Goal: Transaction & Acquisition: Book appointment/travel/reservation

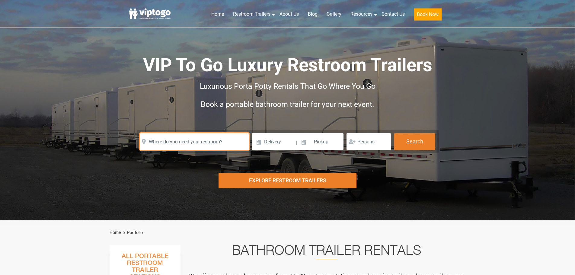
click at [199, 147] on input "text" at bounding box center [194, 141] width 109 height 17
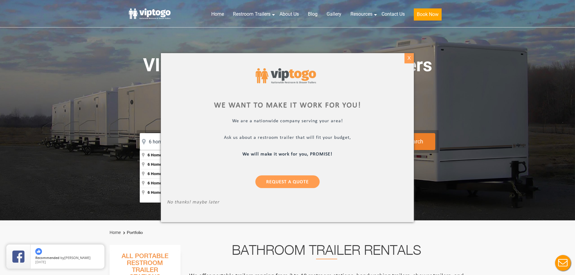
click at [411, 58] on div "X" at bounding box center [408, 58] width 9 height 10
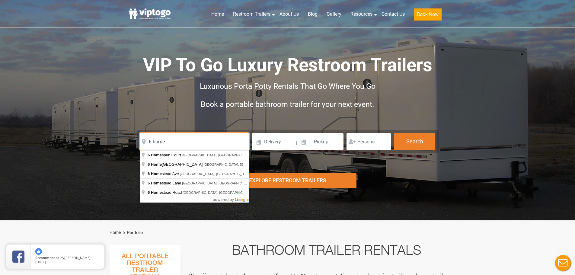
click at [204, 144] on input "6 home" at bounding box center [194, 141] width 109 height 17
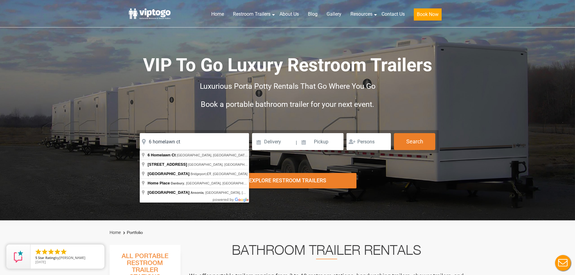
type input "[STREET_ADDRESS]"
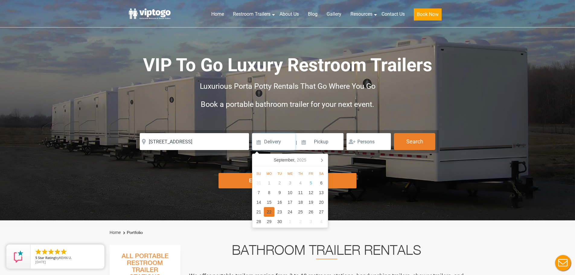
click at [270, 212] on div "22" at bounding box center [269, 212] width 11 height 10
type input "[DATE]"
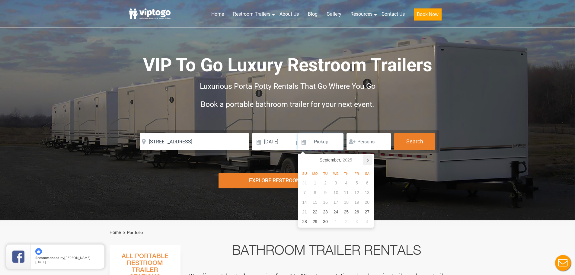
click at [366, 163] on icon at bounding box center [368, 160] width 10 height 10
click at [334, 203] on div "15" at bounding box center [335, 202] width 11 height 10
type input "[DATE]"
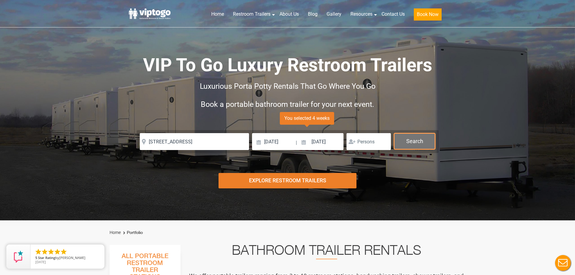
click at [419, 146] on button "Search" at bounding box center [414, 141] width 41 height 16
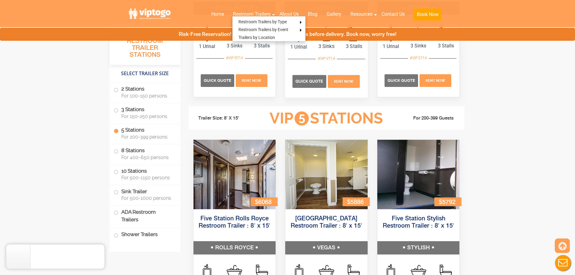
scroll to position [908, 0]
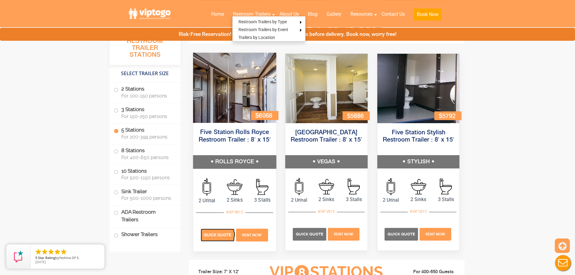
click at [222, 233] on span "Quick Quote" at bounding box center [217, 235] width 28 height 5
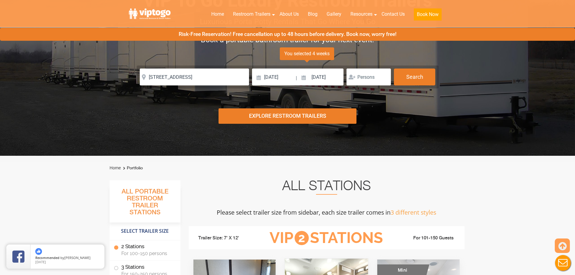
scroll to position [214, 0]
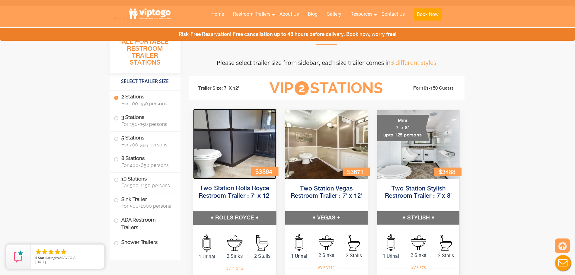
click at [233, 144] on img at bounding box center [234, 144] width 83 height 70
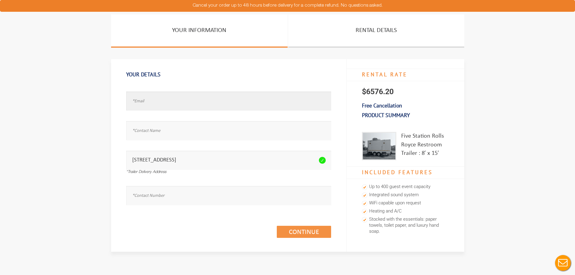
click at [223, 103] on input "text" at bounding box center [228, 100] width 205 height 19
type input "michelleo@gmail"
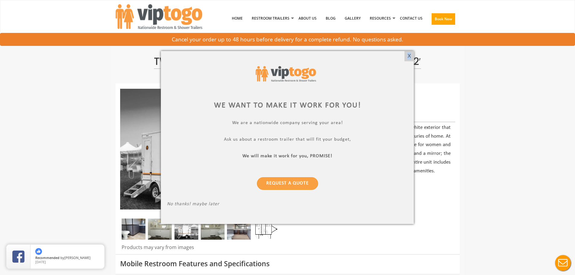
click at [409, 52] on div "X" at bounding box center [408, 56] width 9 height 10
